Goal: Information Seeking & Learning: Learn about a topic

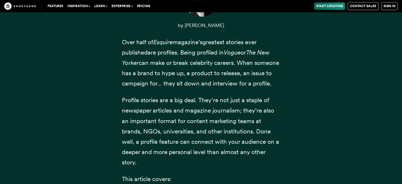
scroll to position [274, 0]
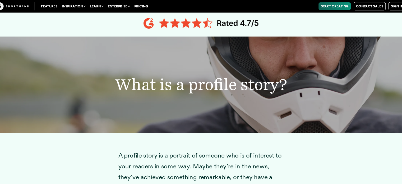
click at [40, 59] on div "What is a profile story?" at bounding box center [201, 81] width 402 height 92
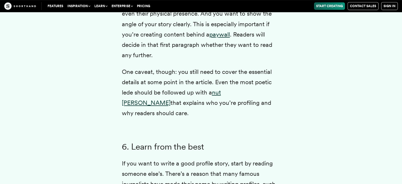
scroll to position [2222, 0]
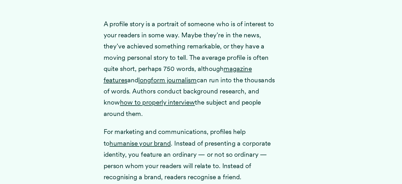
scroll to position [691, 0]
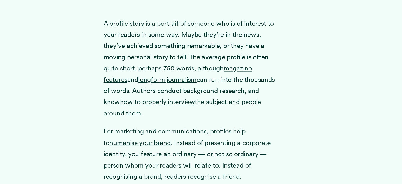
click at [357, 91] on div "A profile story is a portrait of someone who is of interest to your readers in …" at bounding box center [200, 165] width 359 height 302
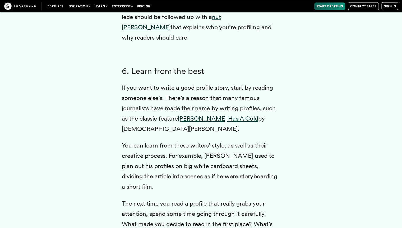
scroll to position [2589, 0]
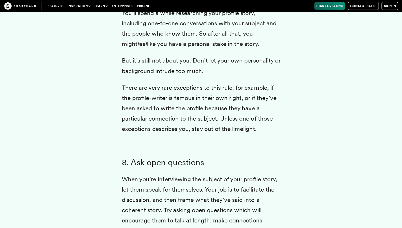
scroll to position [2734, 0]
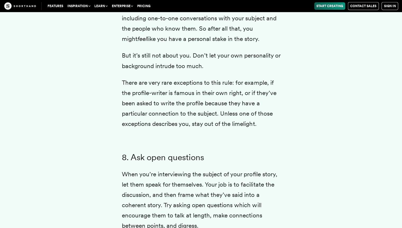
click at [239, 78] on p "There are very rare exceptions to this rule: for example, if the profile-writer…" at bounding box center [201, 104] width 159 height 52
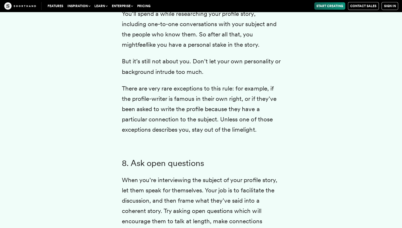
scroll to position [2738, 0]
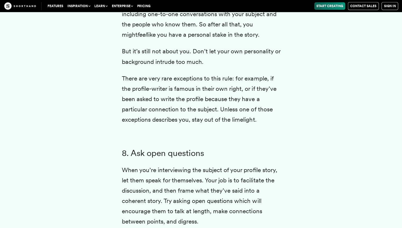
click at [240, 73] on p "There are very rare exceptions to this rule: for example, if the profile-writer…" at bounding box center [201, 99] width 159 height 52
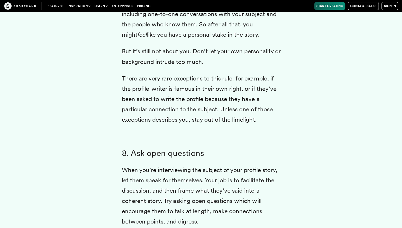
click at [240, 73] on p "There are very rare exceptions to this rule: for example, if the profile-writer…" at bounding box center [201, 99] width 159 height 52
click at [236, 76] on p "There are very rare exceptions to this rule: for example, if the profile-writer…" at bounding box center [201, 99] width 159 height 52
click at [236, 75] on p "There are very rare exceptions to this rule: for example, if the profile-writer…" at bounding box center [201, 99] width 159 height 52
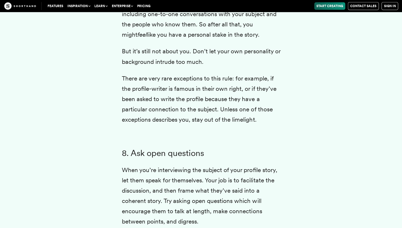
click at [236, 75] on p "There are very rare exceptions to this rule: for example, if the profile-writer…" at bounding box center [201, 99] width 159 height 52
click at [236, 76] on p "There are very rare exceptions to this rule: for example, if the profile-writer…" at bounding box center [201, 99] width 159 height 52
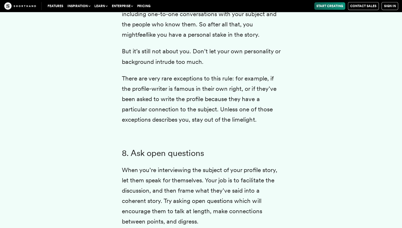
click at [236, 76] on p "There are very rare exceptions to this rule: for example, if the profile-writer…" at bounding box center [201, 99] width 159 height 52
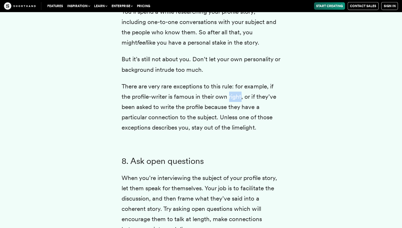
scroll to position [2728, 0]
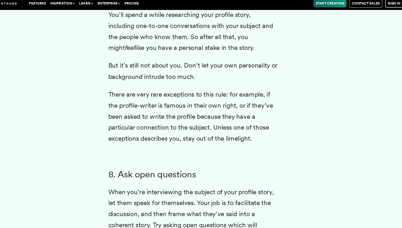
click at [389, 8] on link "Sign in" at bounding box center [389, 6] width 17 height 8
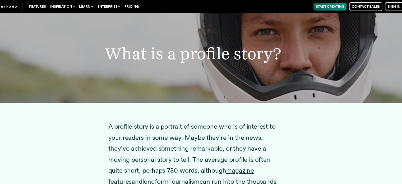
scroll to position [246, 0]
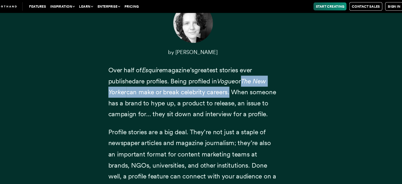
drag, startPoint x: 276, startPoint y: 87, endPoint x: 235, endPoint y: 85, distance: 40.7
click at [235, 85] on p "Over half of Esquire magazine’s greatest stories ever published are profiles. B…" at bounding box center [201, 86] width 159 height 52
drag, startPoint x: 237, startPoint y: 89, endPoint x: 227, endPoint y: 77, distance: 14.8
click at [227, 77] on span "are profiles. Being profiled in Vogue or The New Yorker can make or break celeb…" at bounding box center [200, 91] width 157 height 38
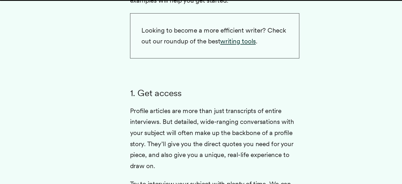
scroll to position [1332, 0]
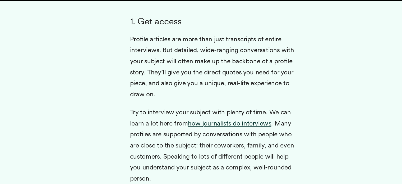
click at [190, 80] on p "Profile articles are more than just transcripts of entire interviews. But detai…" at bounding box center [201, 74] width 159 height 62
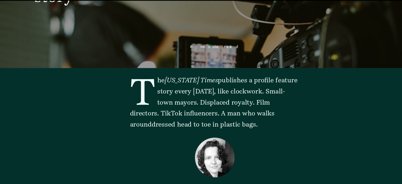
scroll to position [109, 0]
